Goal: Find specific page/section: Find specific page/section

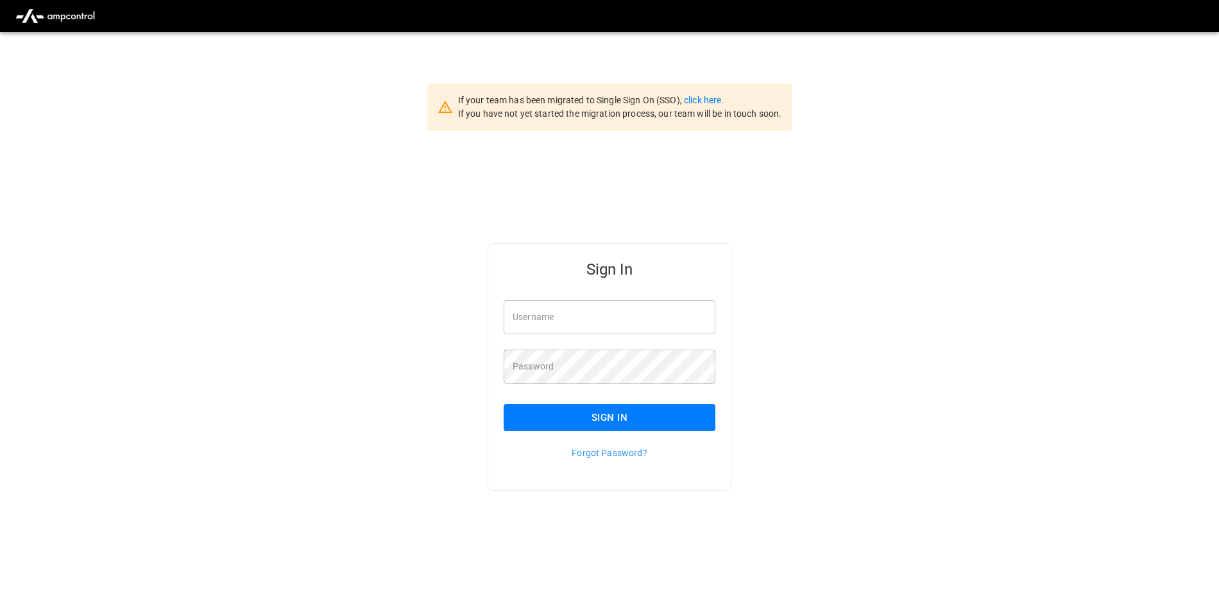
type input "**********"
click at [663, 418] on button "Sign In" at bounding box center [610, 417] width 212 height 27
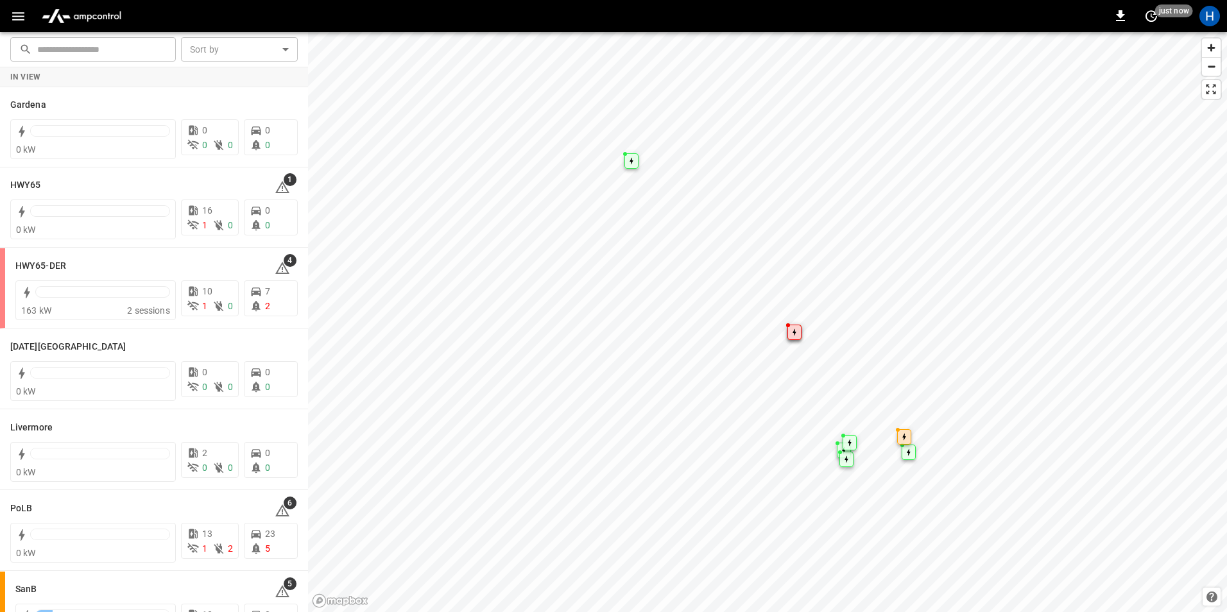
click at [16, 15] on icon "button" at bounding box center [18, 16] width 16 height 16
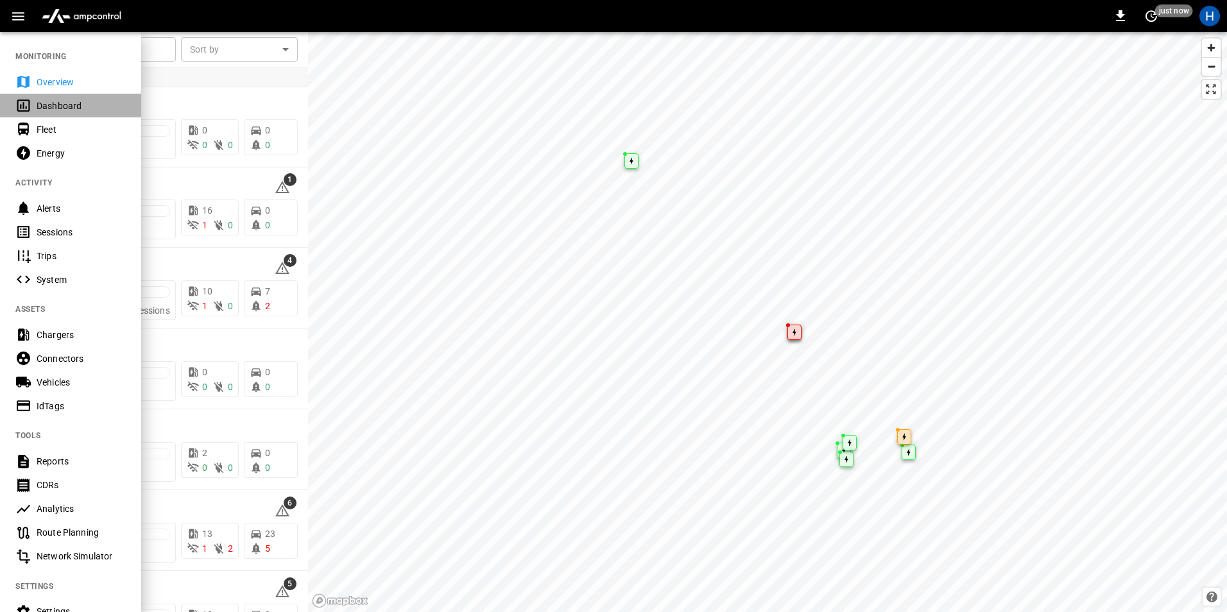
drag, startPoint x: 103, startPoint y: 99, endPoint x: 122, endPoint y: 98, distance: 18.7
click at [104, 98] on div "Dashboard" at bounding box center [70, 106] width 141 height 24
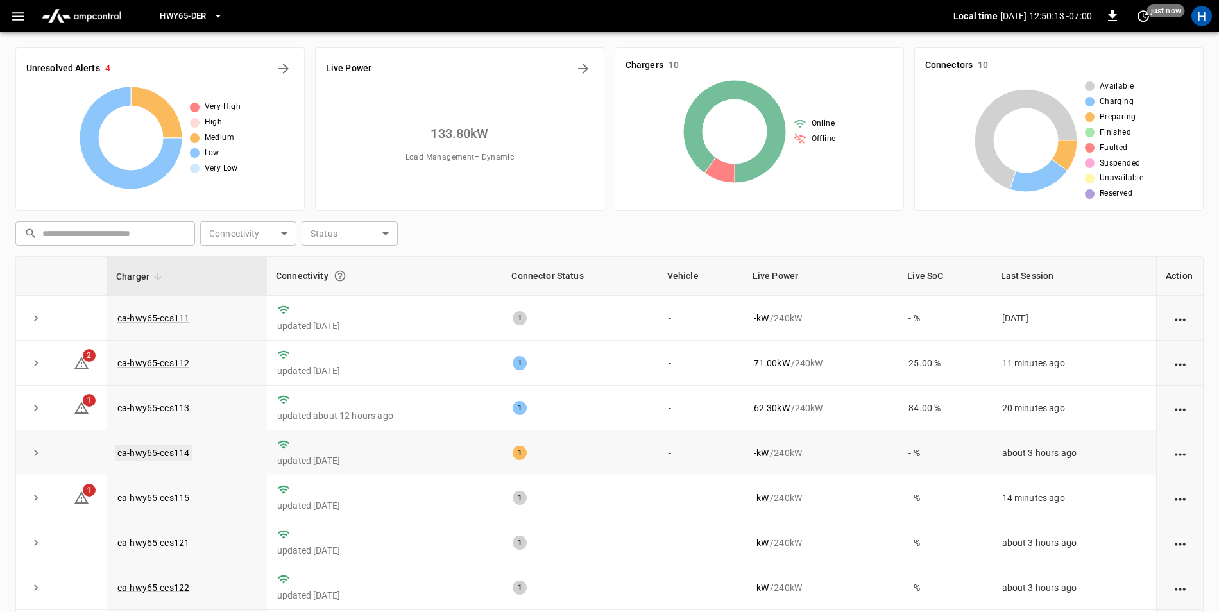
click at [179, 461] on link "ca-hwy65-ccs114" at bounding box center [153, 452] width 77 height 15
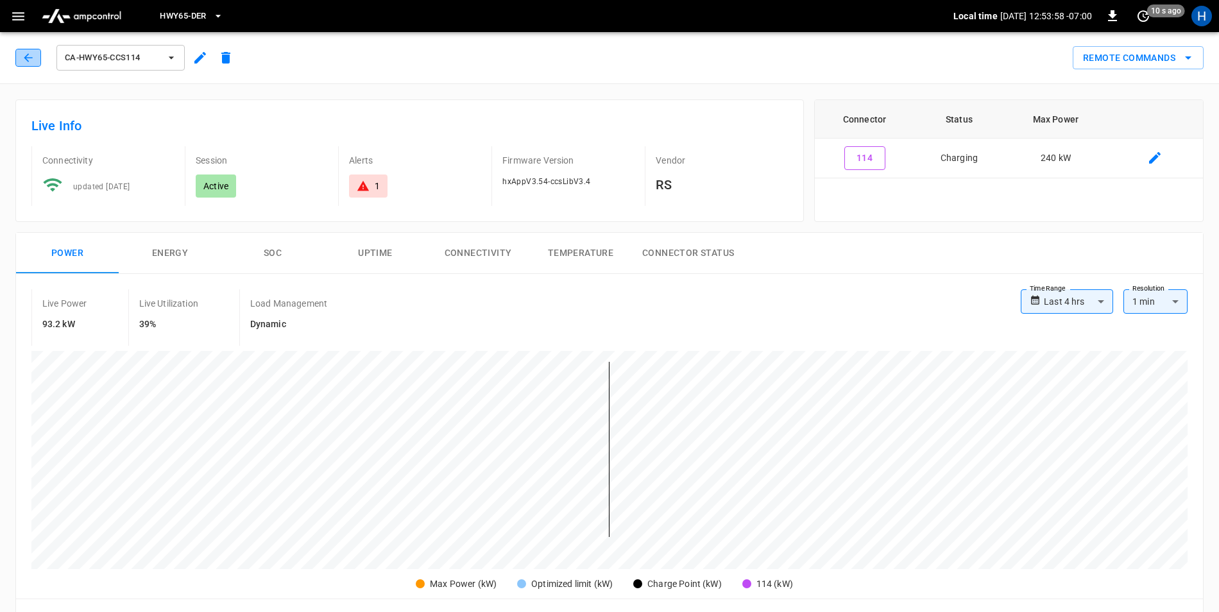
click at [24, 54] on icon "button" at bounding box center [28, 57] width 13 height 13
